Goal: Task Accomplishment & Management: Use online tool/utility

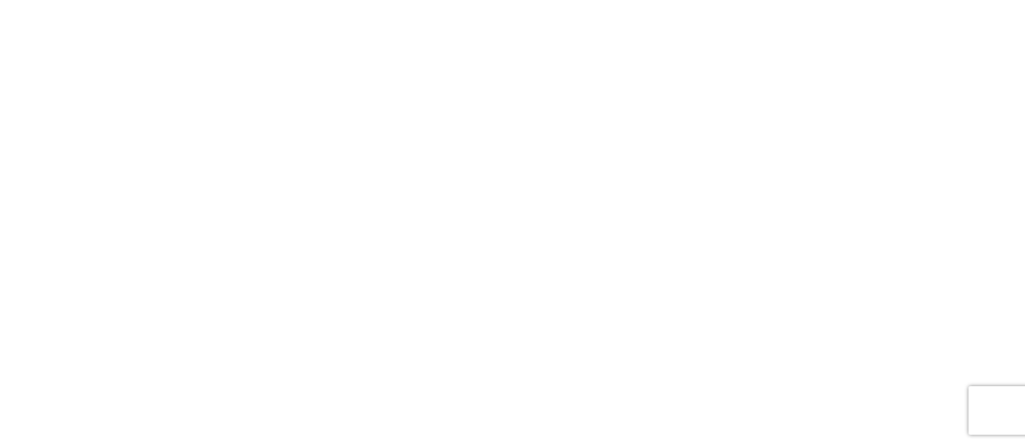
scroll to position [233, 0]
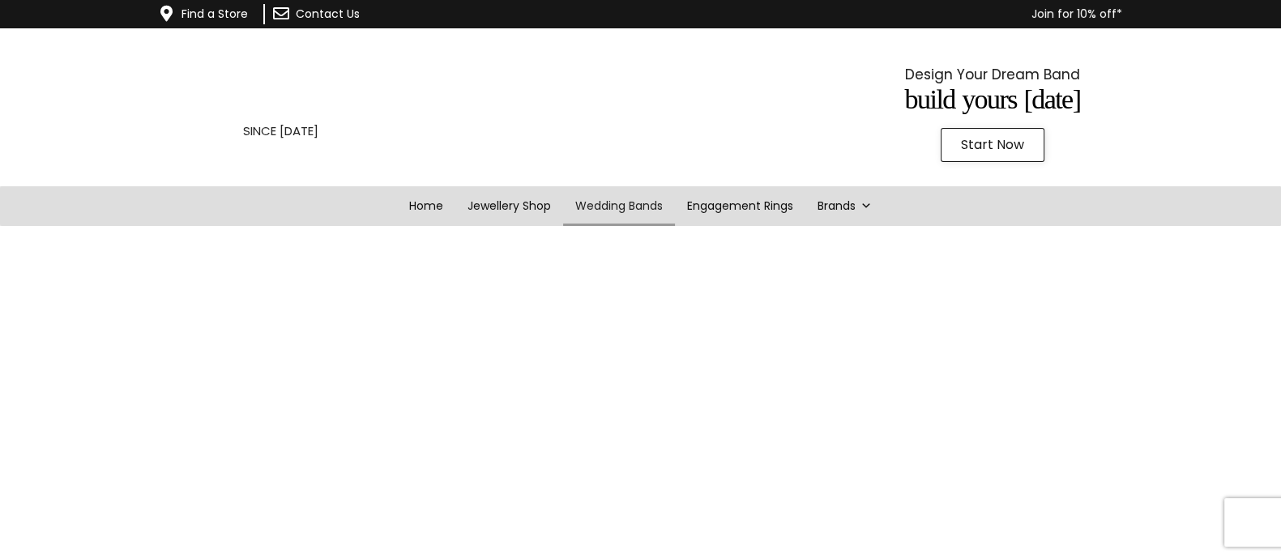
click at [973, 147] on span "Start Now" at bounding box center [992, 145] width 63 height 13
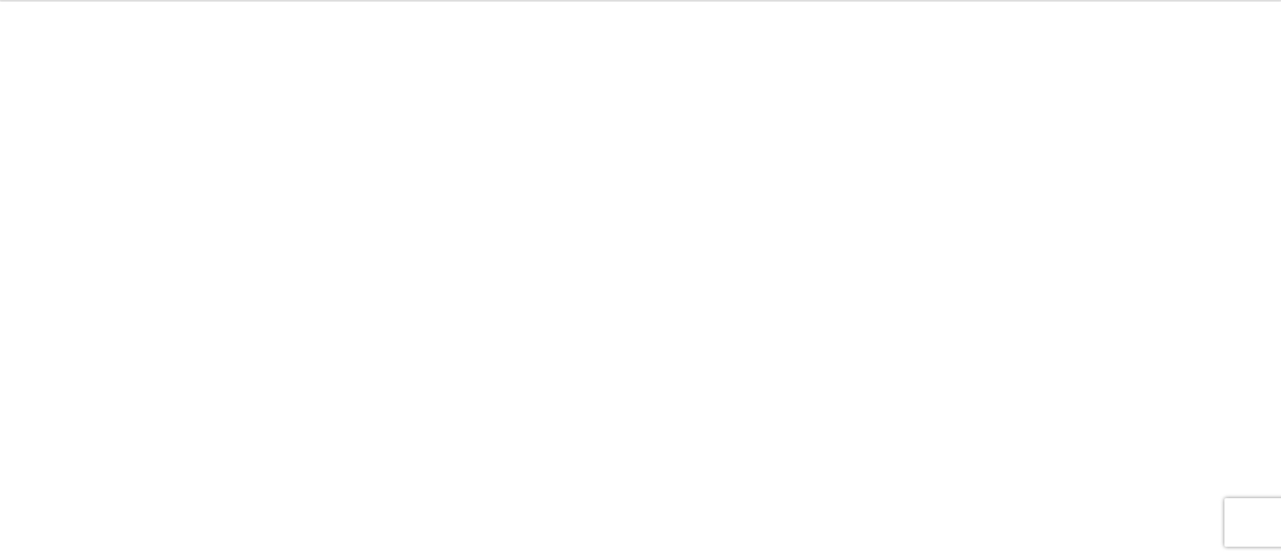
scroll to position [224, 0]
